Goal: Understand process/instructions

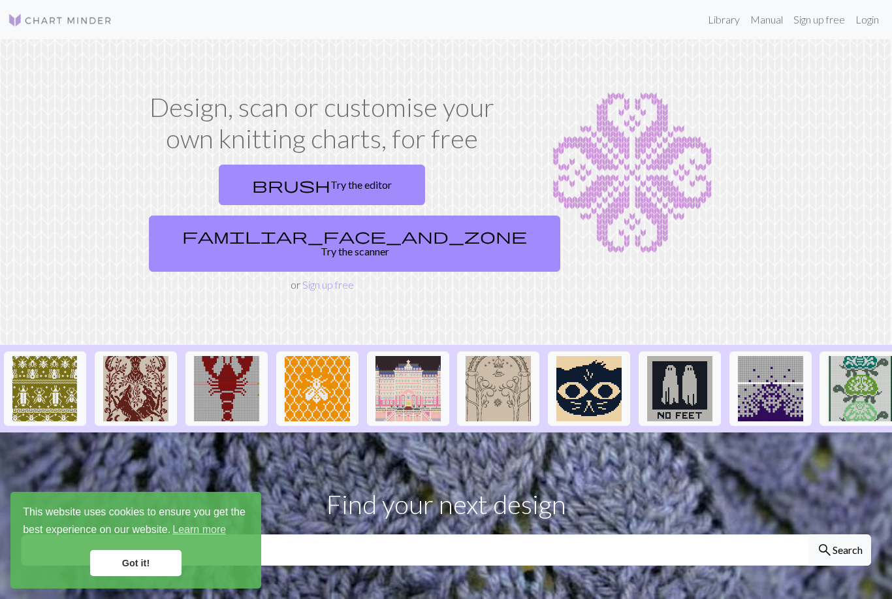
click at [240, 182] on link "brush Try the editor" at bounding box center [322, 185] width 206 height 40
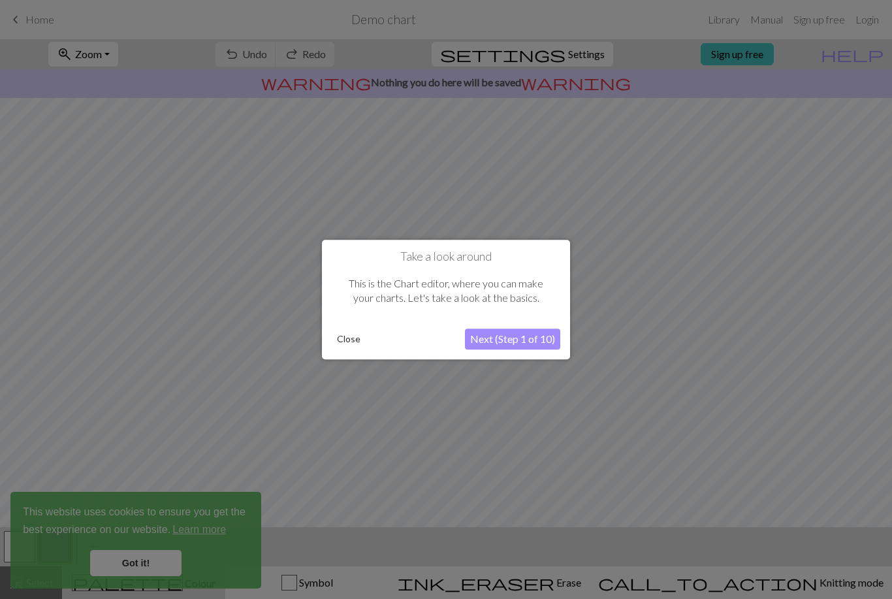
click at [496, 339] on button "Next (Step 1 of 10)" at bounding box center [512, 338] width 95 height 21
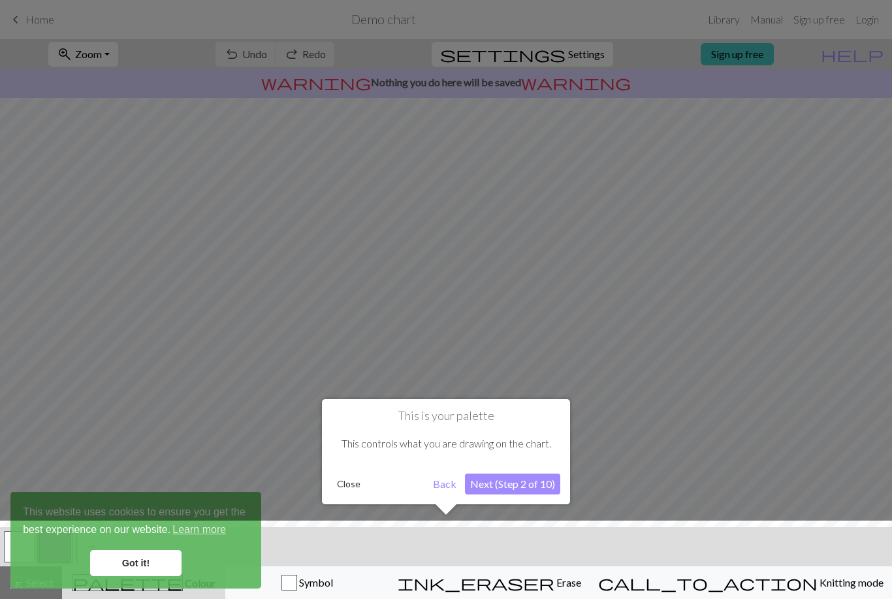
click at [492, 482] on button "Next (Step 2 of 10)" at bounding box center [512, 483] width 95 height 21
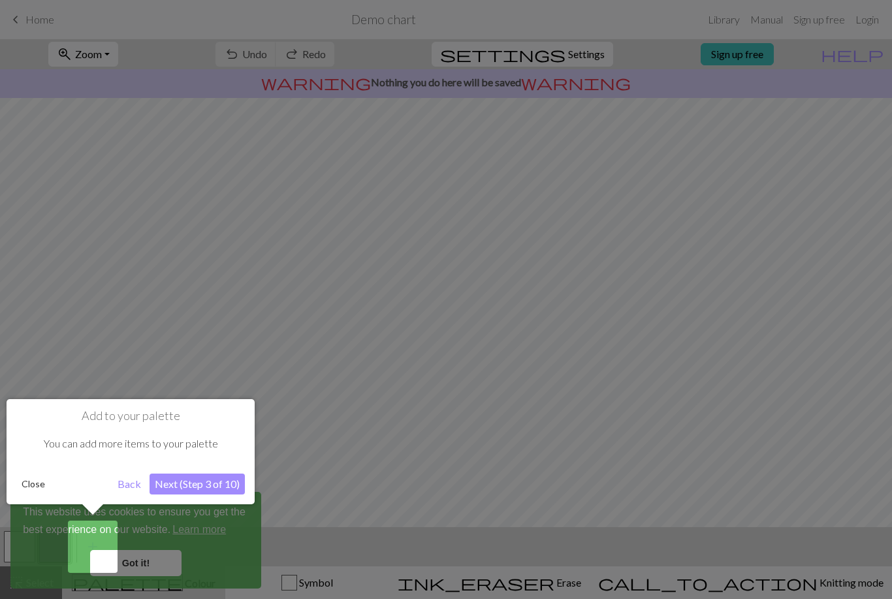
click at [173, 486] on button "Next (Step 3 of 10)" at bounding box center [197, 483] width 95 height 21
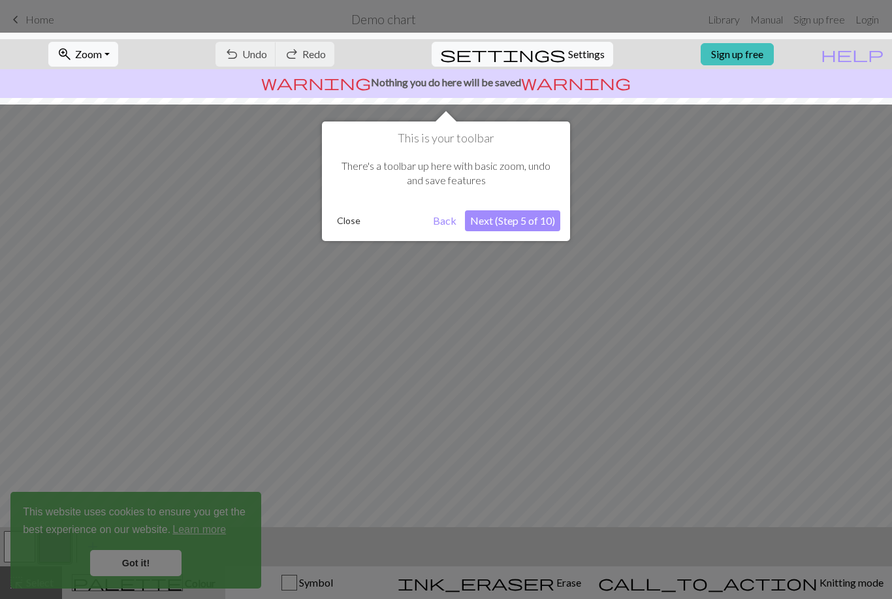
click at [485, 222] on button "Next (Step 5 of 10)" at bounding box center [512, 220] width 95 height 21
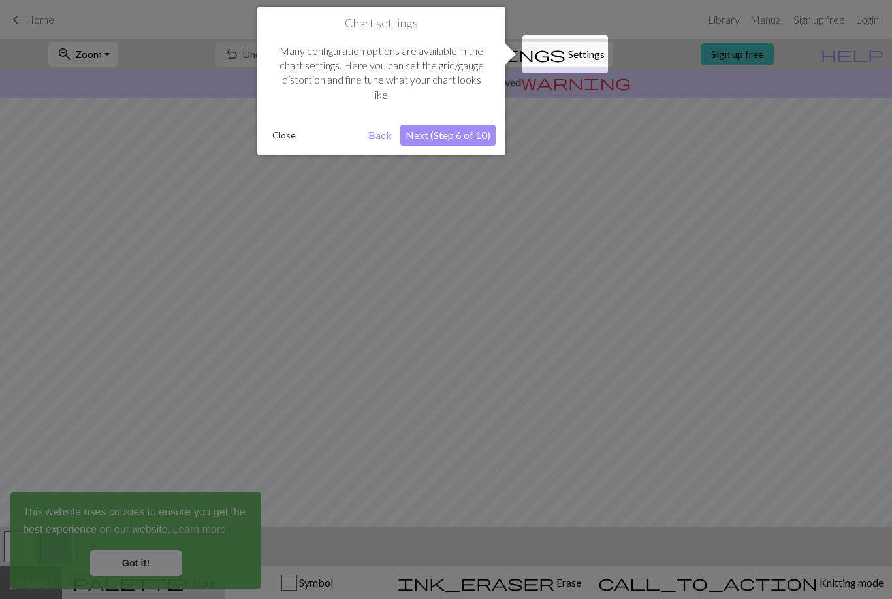
click at [423, 138] on button "Next (Step 6 of 10)" at bounding box center [447, 135] width 95 height 21
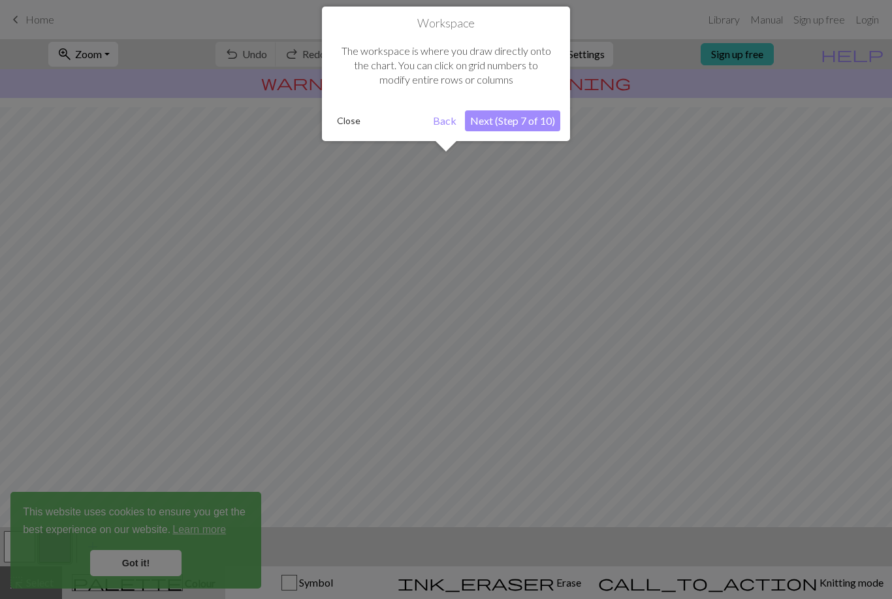
scroll to position [48, 0]
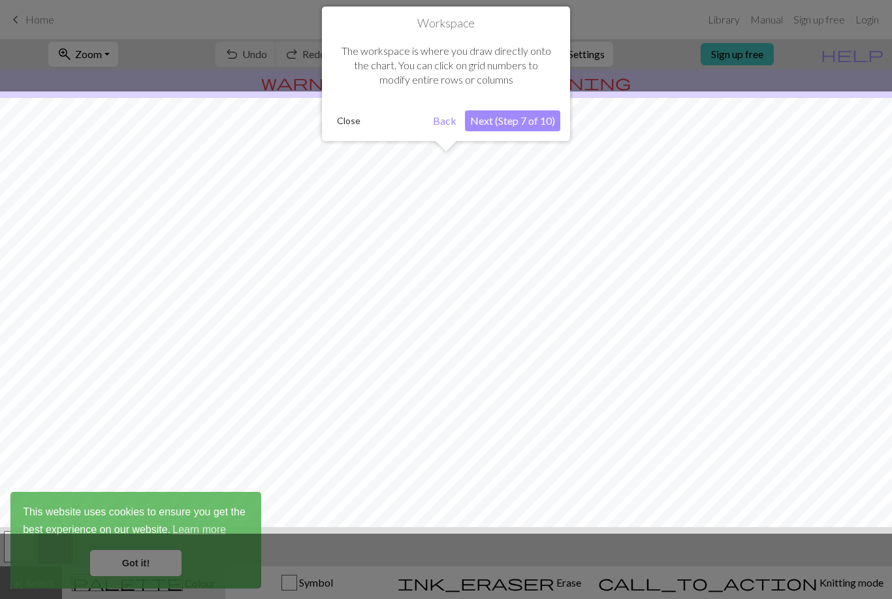
click at [487, 125] on button "Next (Step 7 of 10)" at bounding box center [512, 120] width 95 height 21
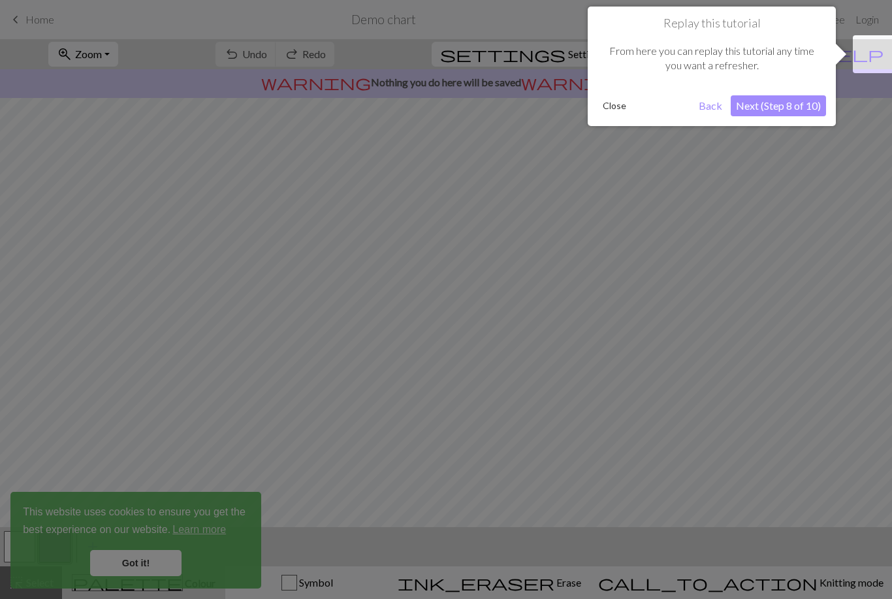
click at [748, 106] on button "Next (Step 8 of 10)" at bounding box center [778, 105] width 95 height 21
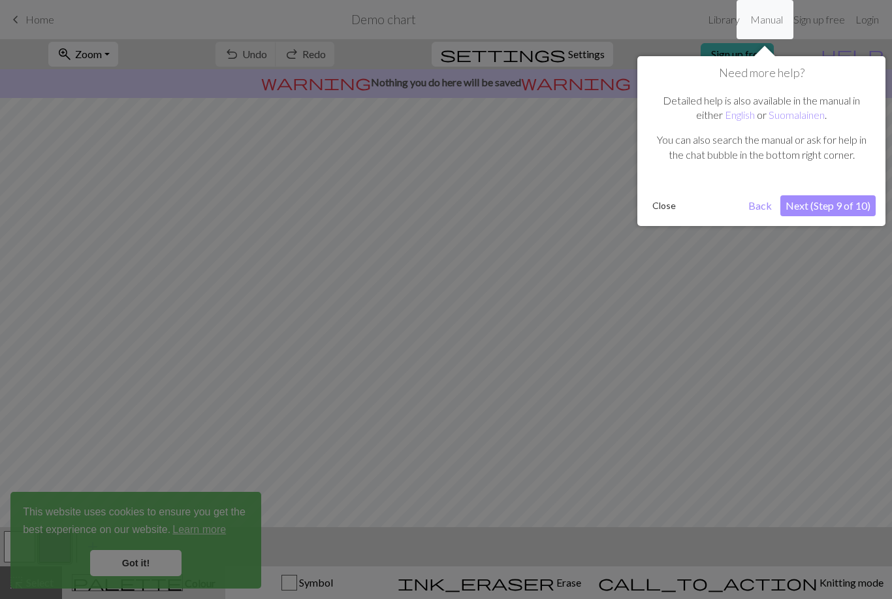
click at [802, 212] on button "Next (Step 9 of 10)" at bounding box center [827, 205] width 95 height 21
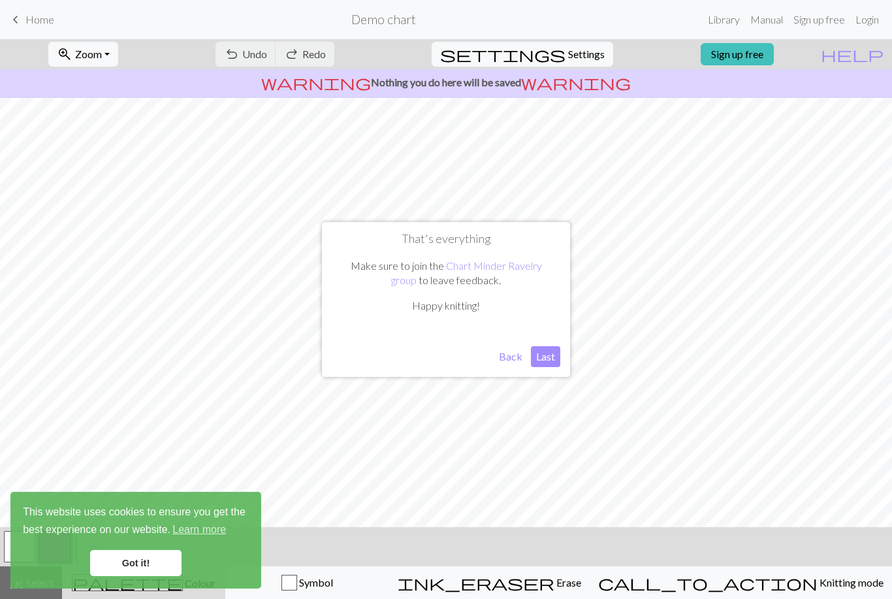
click at [550, 356] on button "Last" at bounding box center [545, 356] width 29 height 21
